Goal: Transaction & Acquisition: Purchase product/service

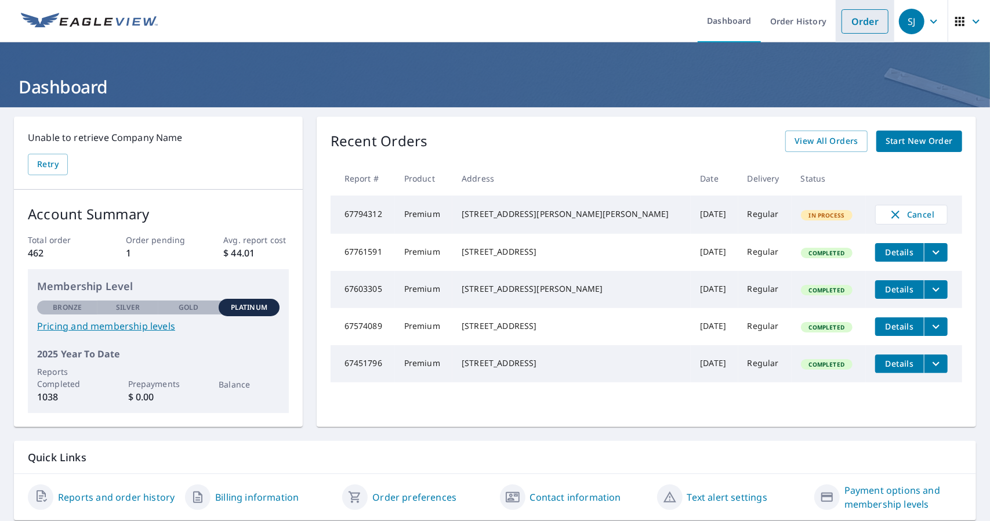
drag, startPoint x: 0, startPoint y: 0, endPoint x: 852, endPoint y: 22, distance: 851.8
click at [852, 22] on link "Order" at bounding box center [864, 21] width 47 height 24
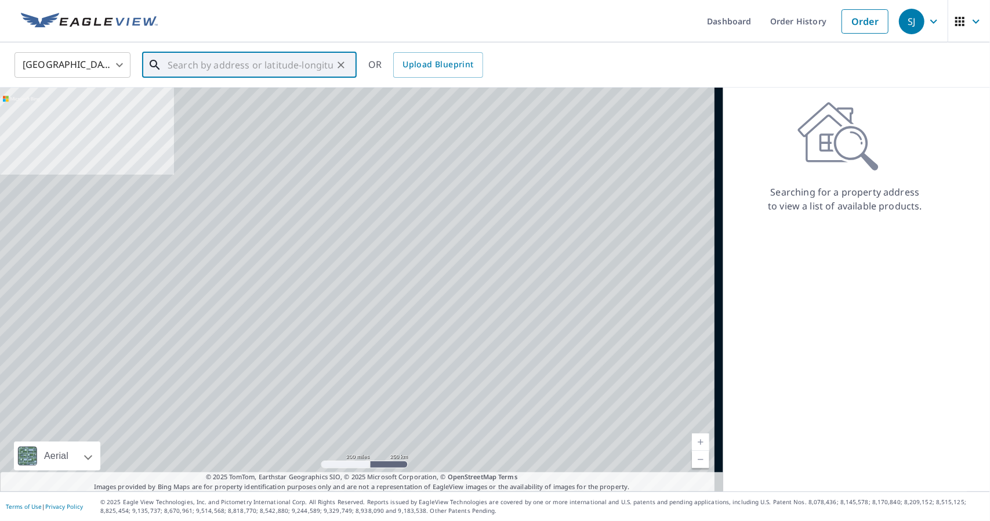
click at [203, 68] on input "text" at bounding box center [250, 65] width 165 height 32
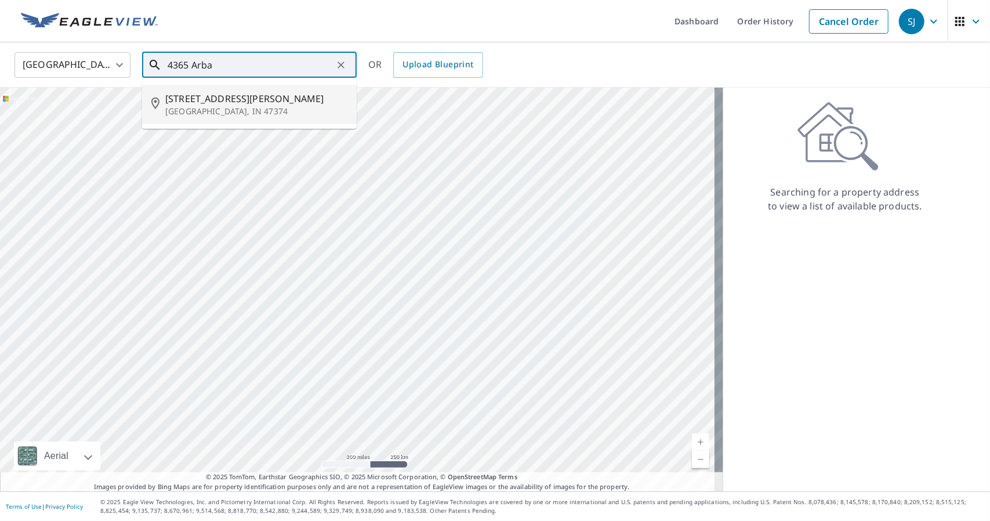
click at [195, 115] on p "[GEOGRAPHIC_DATA], IN 47374" at bounding box center [256, 112] width 182 height 12
type input "[STREET_ADDRESS][PERSON_NAME]"
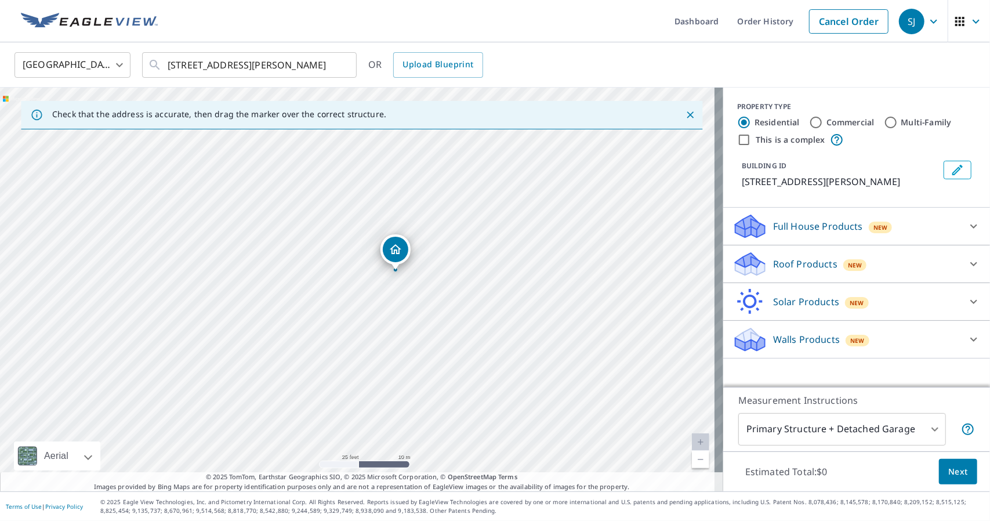
drag, startPoint x: 457, startPoint y: 181, endPoint x: 495, endPoint y: 164, distance: 42.0
click at [495, 164] on div "[STREET_ADDRESS][PERSON_NAME]" at bounding box center [361, 289] width 723 height 403
click at [785, 261] on p "Roof Products" at bounding box center [805, 264] width 64 height 14
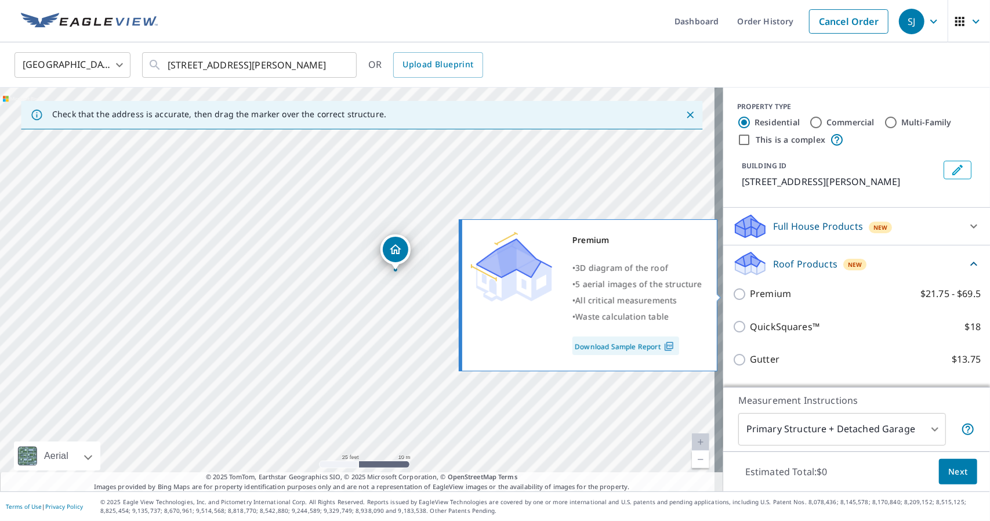
click at [750, 293] on p "Premium" at bounding box center [770, 293] width 41 height 14
click at [750, 293] on input "Premium $21.75 - $69.5" at bounding box center [740, 294] width 17 height 14
checkbox input "true"
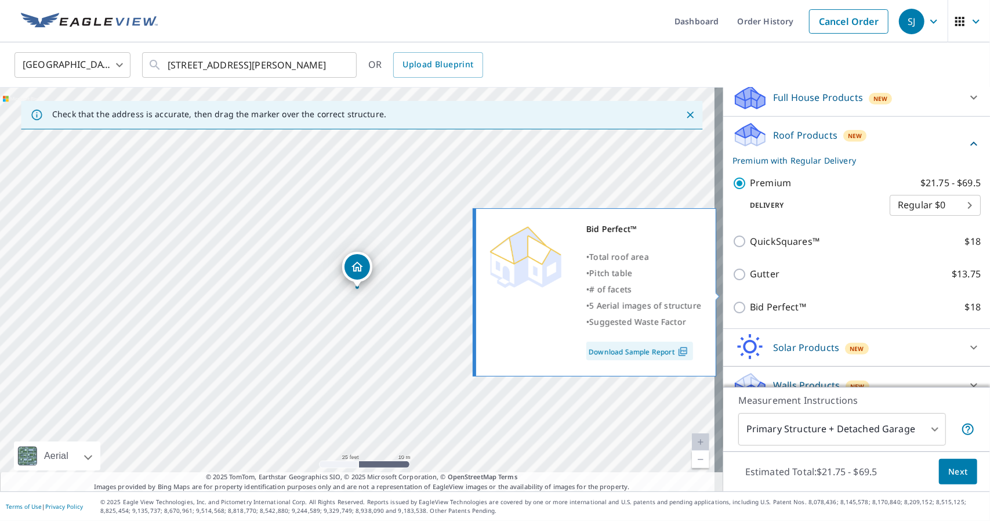
scroll to position [145, 0]
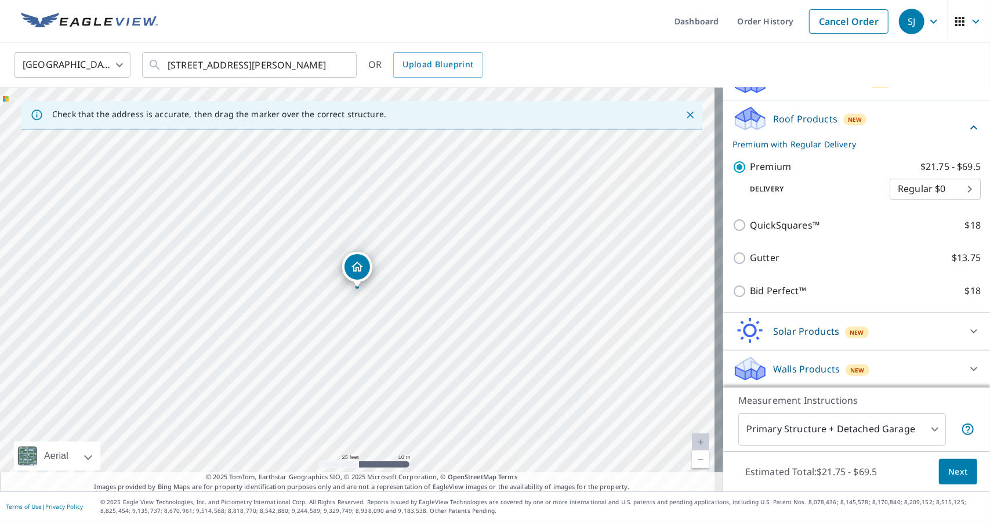
click at [891, 430] on body "SJ SJ Dashboard Order History Cancel Order SJ [GEOGRAPHIC_DATA] [GEOGRAPHIC_DAT…" at bounding box center [495, 260] width 990 height 521
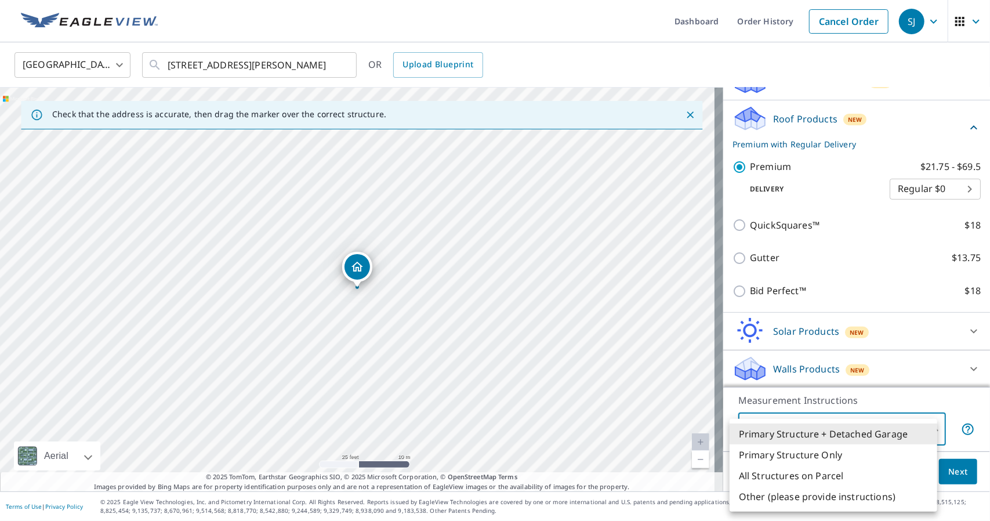
click at [830, 449] on li "Primary Structure Only" at bounding box center [833, 454] width 208 height 21
type input "2"
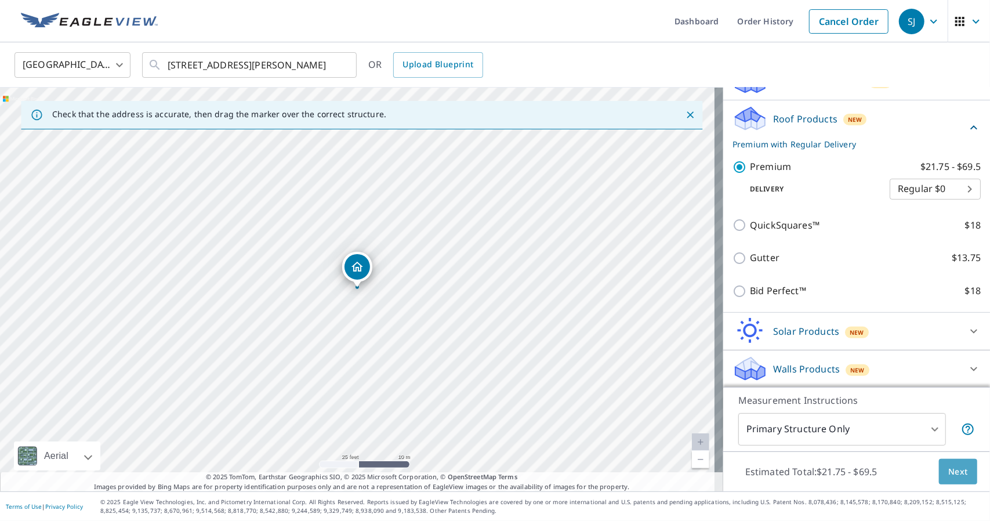
click at [949, 478] on span "Next" at bounding box center [958, 471] width 20 height 14
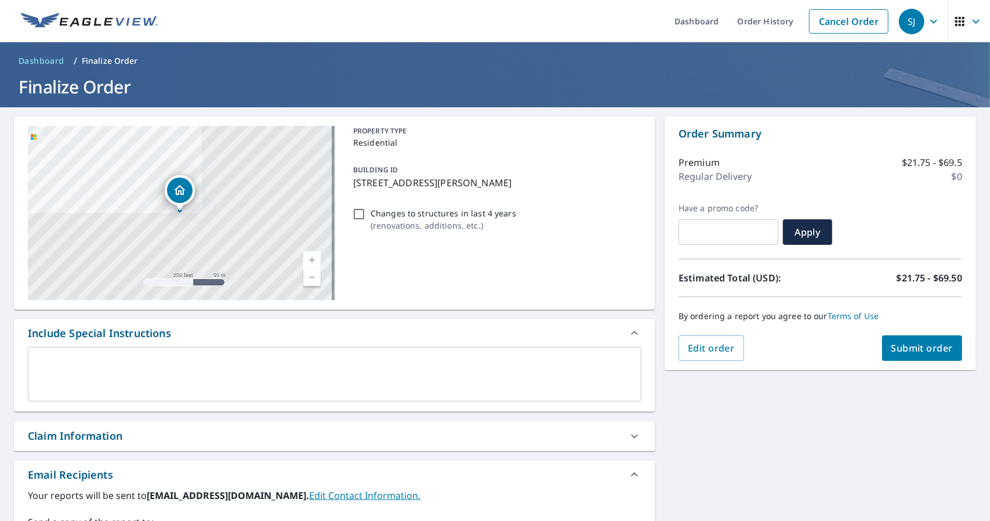
click at [919, 351] on span "Submit order" at bounding box center [922, 347] width 62 height 13
